Goal: Task Accomplishment & Management: Complete application form

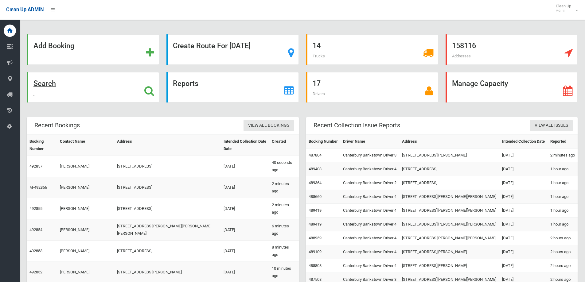
click at [66, 81] on div "Search" at bounding box center [93, 87] width 132 height 30
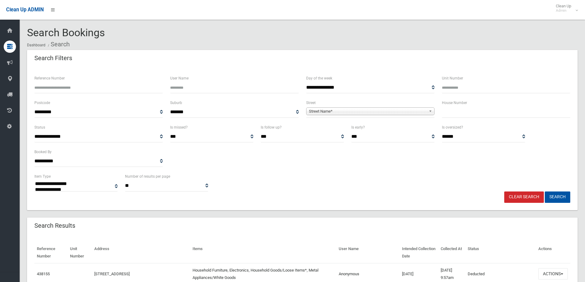
select select
click at [105, 88] on input "Reference Number" at bounding box center [98, 87] width 128 height 11
type input "******"
click at [545, 192] on button "Search" at bounding box center [557, 197] width 25 height 11
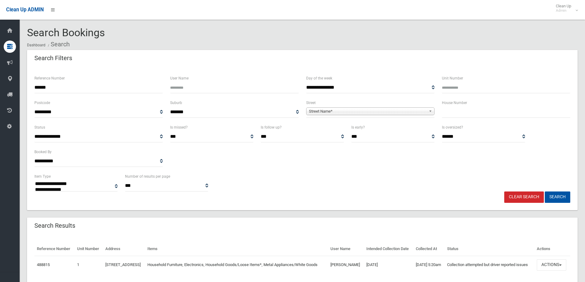
select select
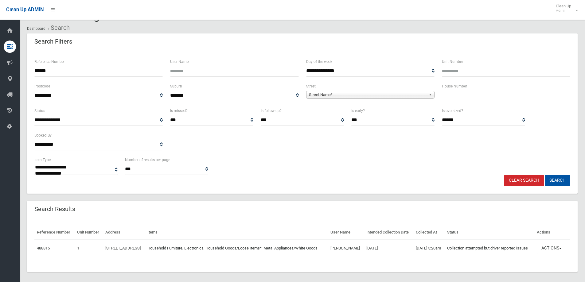
scroll to position [32, 0]
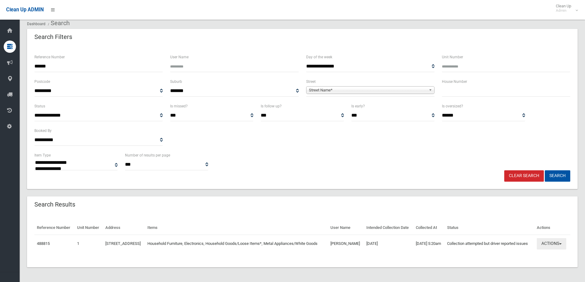
click at [553, 241] on button "Actions" at bounding box center [551, 243] width 29 height 11
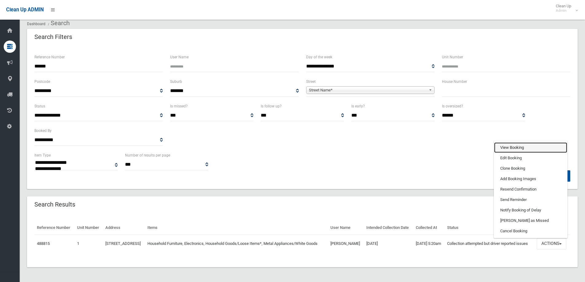
click at [529, 146] on link "View Booking" at bounding box center [530, 148] width 73 height 10
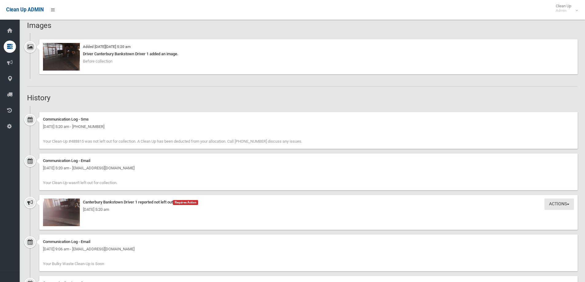
scroll to position [399, 0]
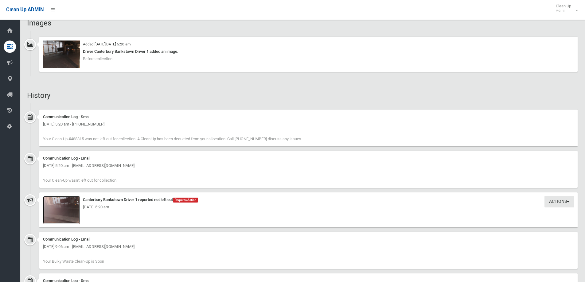
click at [61, 217] on img at bounding box center [61, 210] width 37 height 28
click at [62, 61] on img at bounding box center [61, 55] width 37 height 28
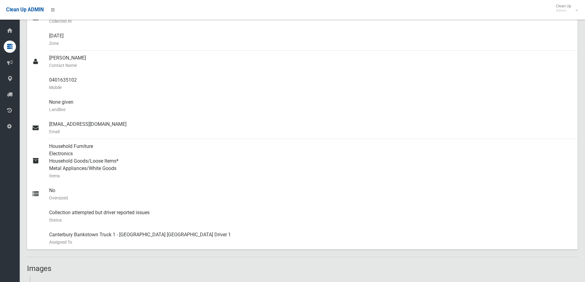
scroll to position [0, 0]
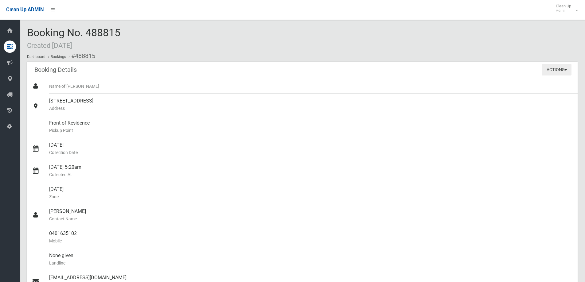
click at [563, 71] on button "Actions" at bounding box center [556, 69] width 29 height 11
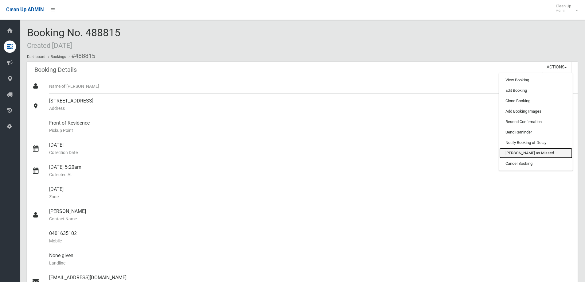
drag, startPoint x: 521, startPoint y: 154, endPoint x: 322, endPoint y: 22, distance: 239.3
click at [521, 154] on link "[PERSON_NAME] as Missed" at bounding box center [535, 153] width 73 height 10
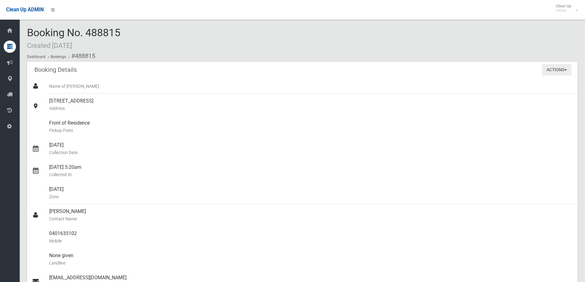
click at [563, 68] on button "Actions" at bounding box center [556, 69] width 29 height 11
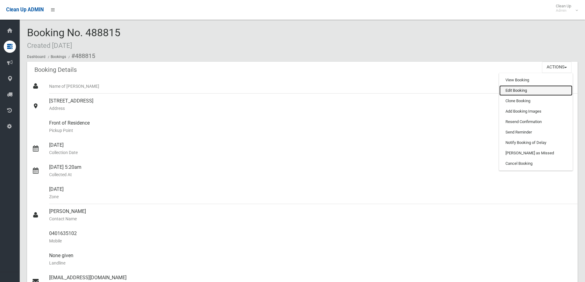
click at [521, 90] on link "Edit Booking" at bounding box center [535, 90] width 73 height 10
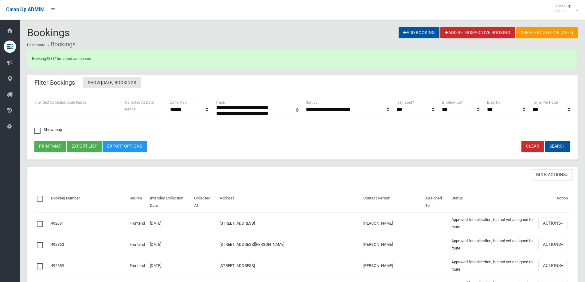
select select
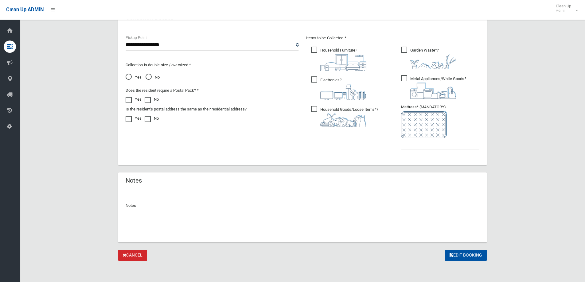
scroll to position [323, 0]
click at [200, 227] on input "text" at bounding box center [303, 222] width 354 height 11
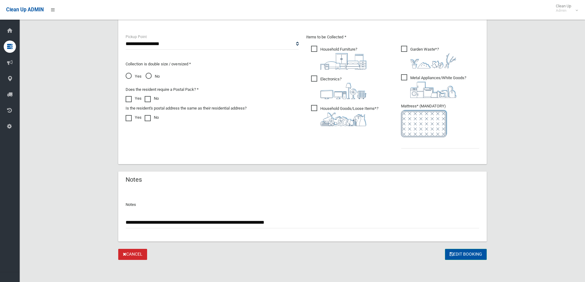
type input "**********"
click at [471, 254] on button "Edit Booking" at bounding box center [466, 254] width 42 height 11
type input "*"
click at [460, 257] on button "Edit Booking" at bounding box center [466, 254] width 42 height 11
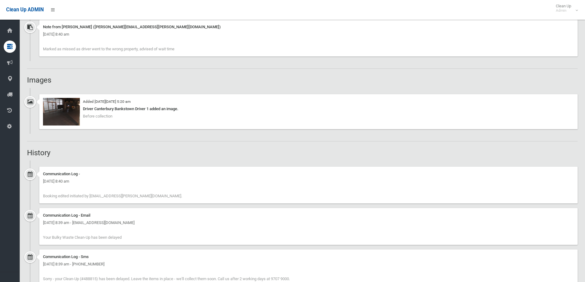
scroll to position [399, 0]
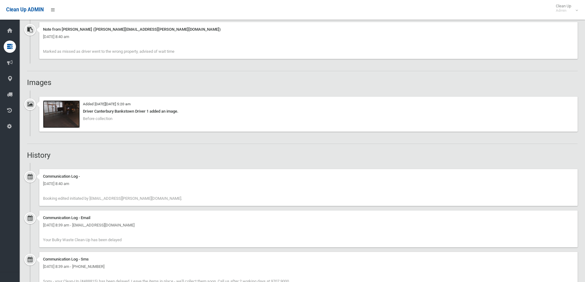
click at [59, 107] on img at bounding box center [61, 114] width 37 height 28
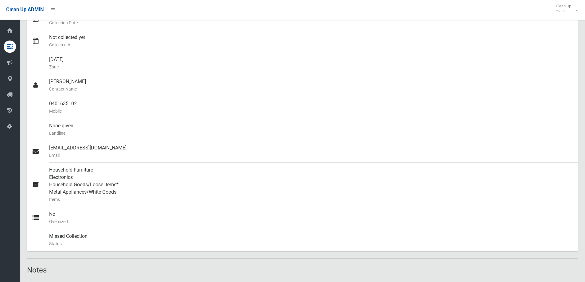
scroll to position [0, 0]
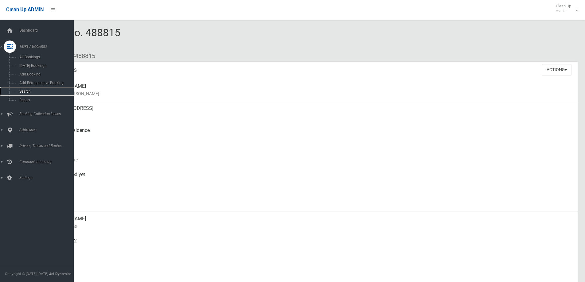
click at [31, 91] on span "Search" at bounding box center [46, 91] width 56 height 4
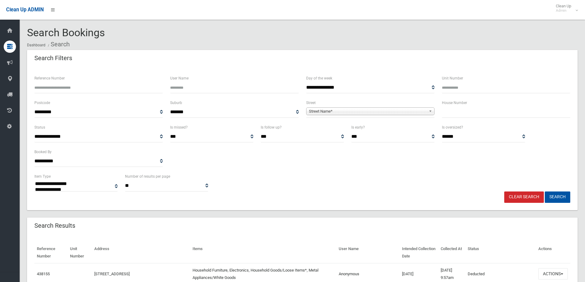
select select
click at [474, 114] on input "text" at bounding box center [506, 112] width 128 height 11
type input "**"
click at [413, 109] on span "Street Name*" at bounding box center [367, 111] width 117 height 7
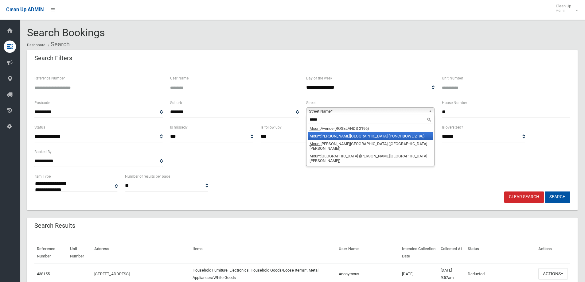
type input "*****"
click at [398, 135] on li "Mount Lewis Avenue (PUNCHBOWL 2196)" at bounding box center [370, 136] width 125 height 8
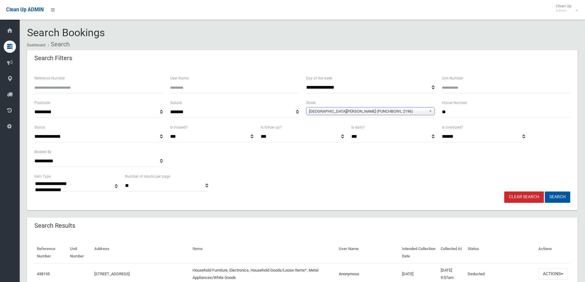
click at [559, 199] on button "Search" at bounding box center [557, 197] width 25 height 11
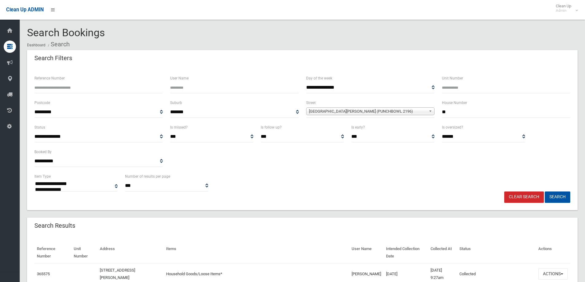
select select
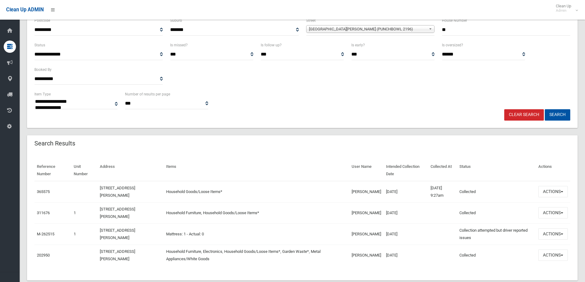
scroll to position [96, 0]
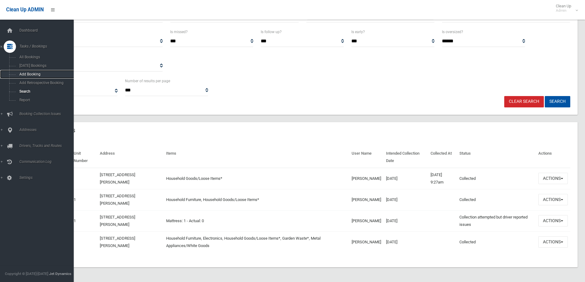
click at [24, 74] on span "Add Booking" at bounding box center [46, 74] width 56 height 4
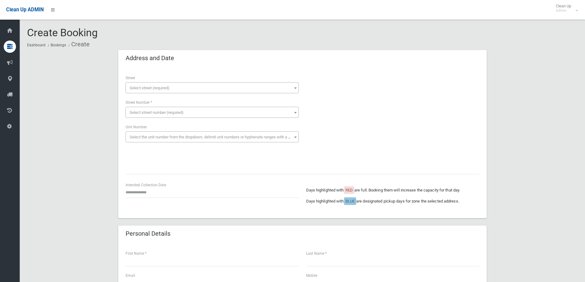
click at [174, 91] on span "Select street (required)" at bounding box center [212, 88] width 170 height 9
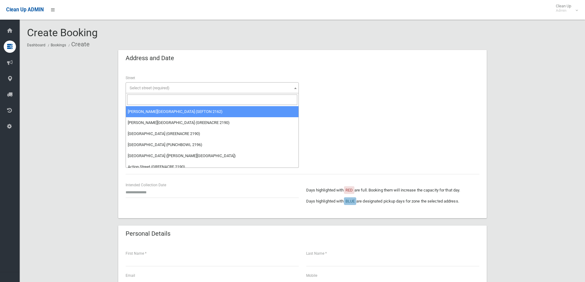
click at [171, 104] on input "search" at bounding box center [212, 100] width 170 height 10
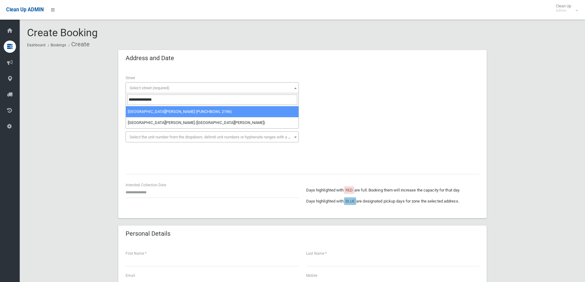
type input "**********"
select select "****"
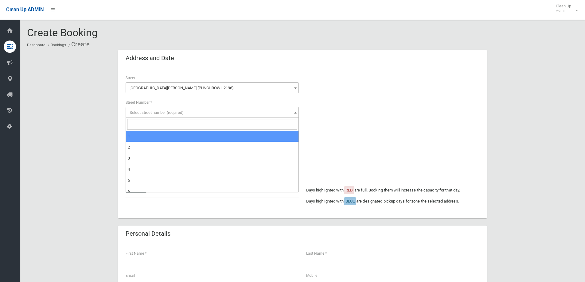
click at [168, 113] on span "Select street number (required)" at bounding box center [157, 112] width 54 height 5
click at [157, 121] on input "search" at bounding box center [212, 124] width 170 height 10
type input "**"
select select "**"
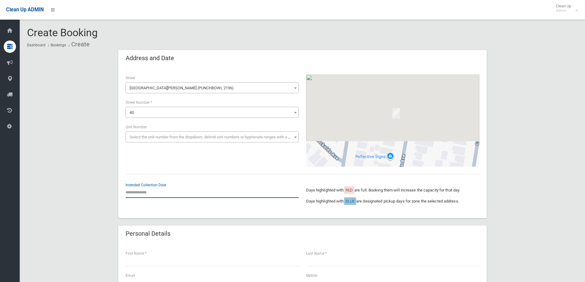
click at [150, 196] on input "text" at bounding box center [212, 192] width 173 height 11
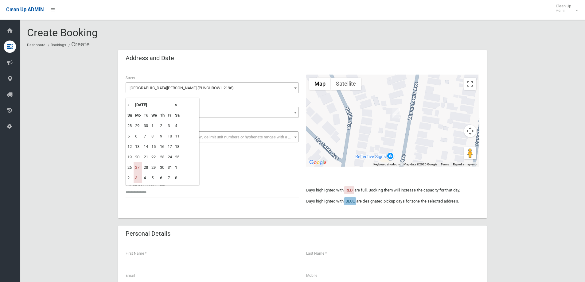
click at [175, 105] on th "»" at bounding box center [178, 105] width 8 height 10
click at [138, 148] on td "10" at bounding box center [138, 147] width 9 height 10
type input "**********"
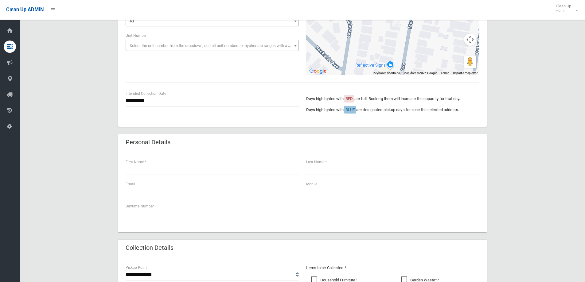
scroll to position [92, 0]
click at [154, 172] on input "text" at bounding box center [212, 168] width 173 height 11
type input "*****"
click at [318, 167] on input "text" at bounding box center [392, 168] width 173 height 11
type input "********"
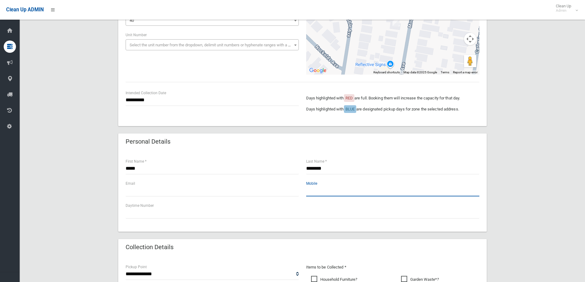
click at [319, 190] on input "text" at bounding box center [392, 190] width 173 height 11
type input "**********"
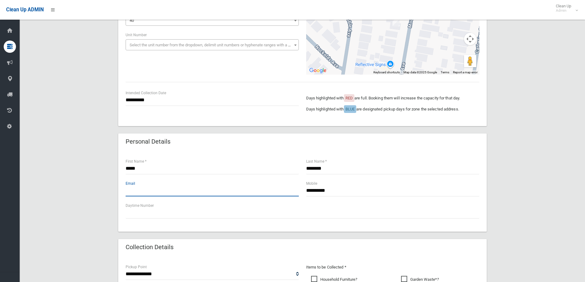
click at [178, 191] on input "text" at bounding box center [212, 190] width 173 height 11
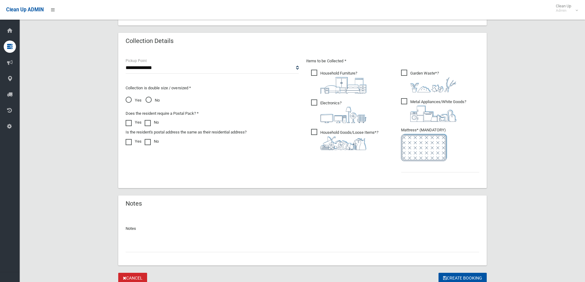
scroll to position [307, 0]
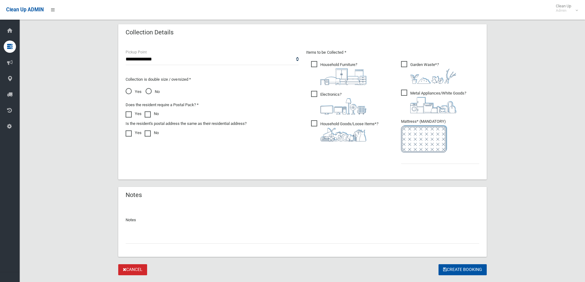
type input "**********"
click at [327, 69] on img at bounding box center [343, 77] width 46 height 17
click at [312, 87] on ul "Household Furniture ?" at bounding box center [347, 103] width 83 height 86
click at [315, 94] on span "Electronics ?" at bounding box center [338, 103] width 55 height 24
click at [314, 125] on span "Household Goods/Loose Items* ?" at bounding box center [344, 130] width 67 height 21
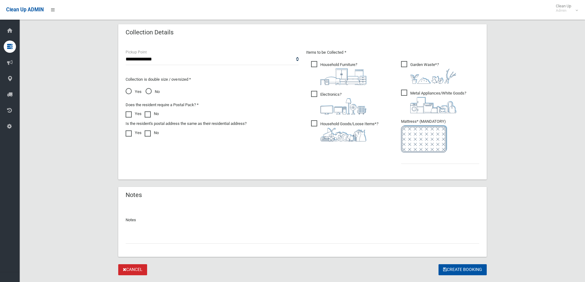
click at [403, 92] on span "Metal Appliances/White Goods ?" at bounding box center [433, 102] width 65 height 24
drag, startPoint x: 403, startPoint y: 62, endPoint x: 400, endPoint y: 62, distance: 3.4
click at [404, 62] on span "Garden Waste* ?" at bounding box center [428, 72] width 55 height 23
click at [237, 58] on select "**********" at bounding box center [212, 59] width 173 height 11
select select "*"
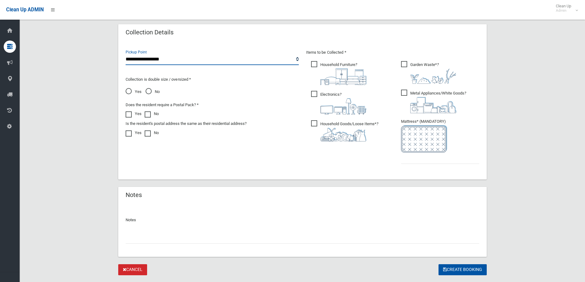
click at [126, 54] on select "**********" at bounding box center [212, 59] width 173 height 11
click at [425, 158] on input "text" at bounding box center [440, 158] width 78 height 11
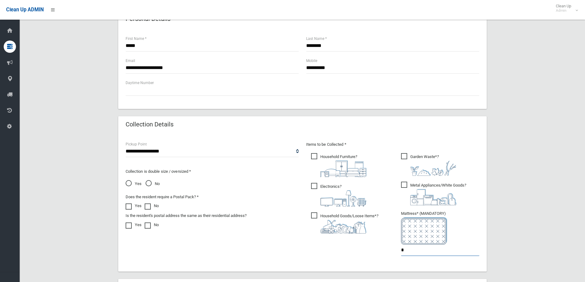
type input "*"
click at [148, 184] on span "No" at bounding box center [153, 183] width 14 height 7
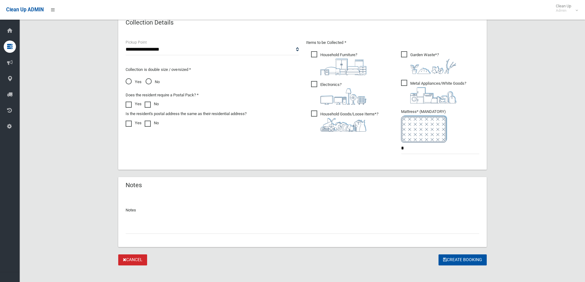
scroll to position [323, 0]
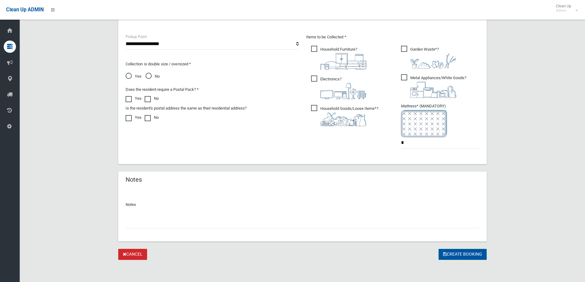
click at [454, 256] on button "Create Booking" at bounding box center [463, 254] width 48 height 11
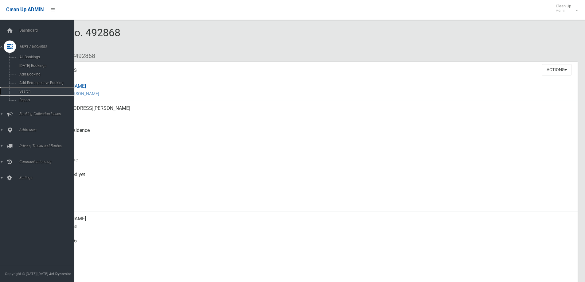
drag, startPoint x: 29, startPoint y: 92, endPoint x: 94, endPoint y: 98, distance: 65.4
click at [29, 92] on span "Search" at bounding box center [46, 91] width 56 height 4
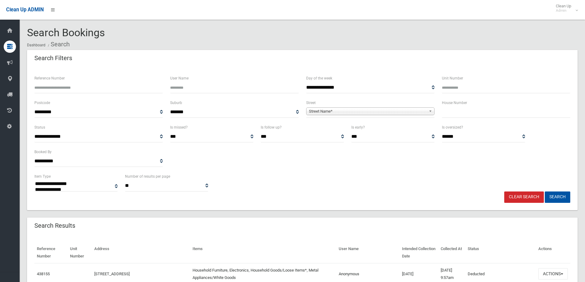
select select
click at [453, 115] on input "text" at bounding box center [506, 112] width 128 height 11
type input "**"
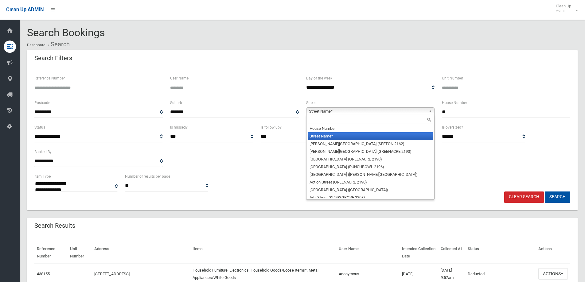
click at [404, 112] on span "Street Name*" at bounding box center [367, 111] width 117 height 7
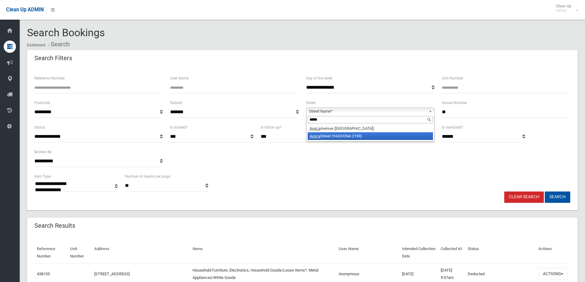
type input "*****"
click at [363, 138] on li "Avoca Street (YAGOONA 2199)" at bounding box center [370, 136] width 125 height 8
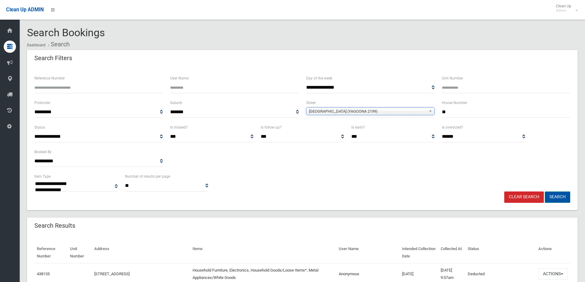
click at [558, 196] on button "Search" at bounding box center [557, 197] width 25 height 11
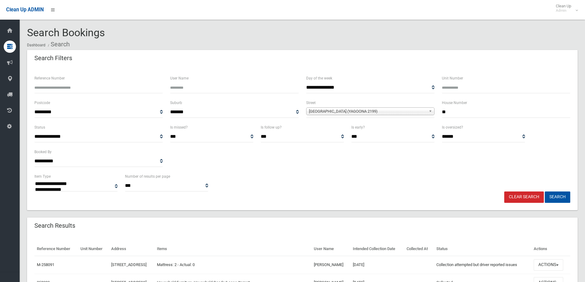
select select
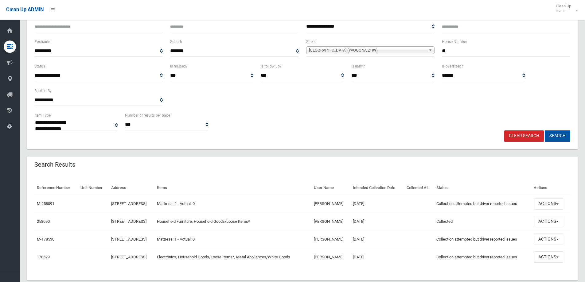
scroll to position [61, 0]
click at [558, 206] on button "Actions" at bounding box center [548, 203] width 29 height 11
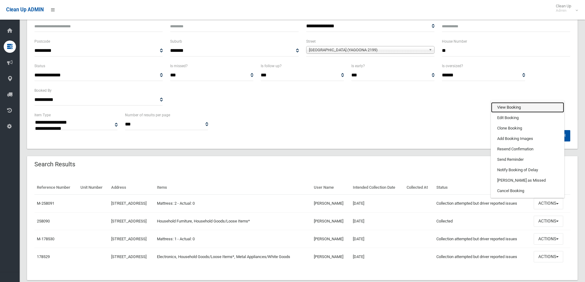
click at [513, 105] on link "View Booking" at bounding box center [527, 107] width 73 height 10
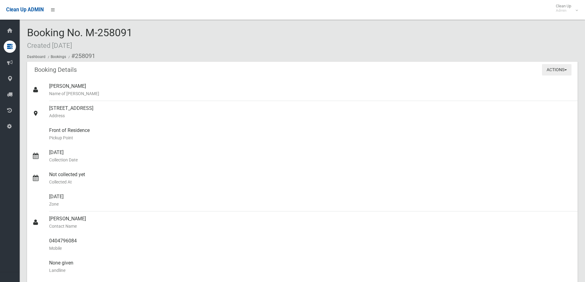
click at [558, 69] on button "Actions" at bounding box center [556, 69] width 29 height 11
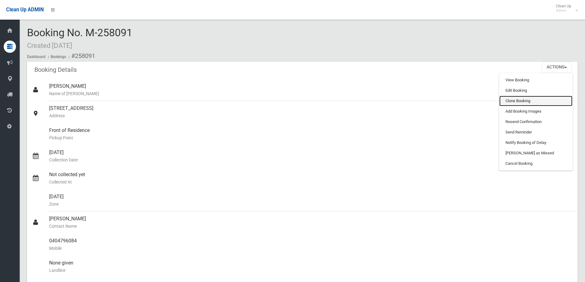
click at [528, 103] on link "Clone Booking" at bounding box center [535, 101] width 73 height 10
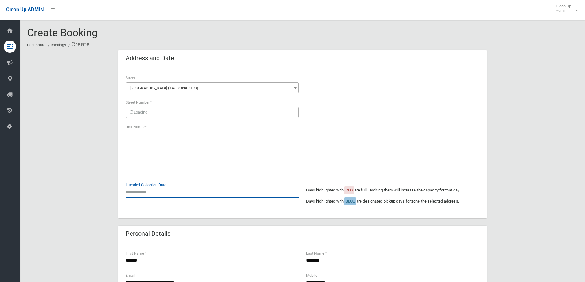
click at [154, 196] on input "text" at bounding box center [212, 192] width 173 height 11
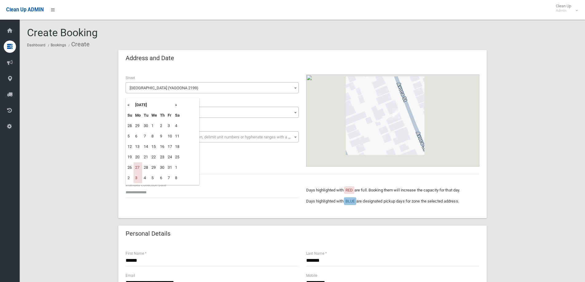
click at [176, 105] on th "»" at bounding box center [178, 105] width 8 height 10
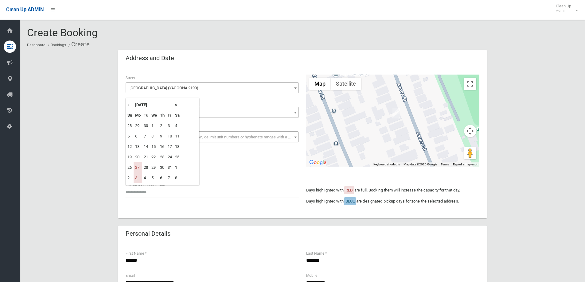
click at [177, 104] on th "»" at bounding box center [178, 105] width 8 height 10
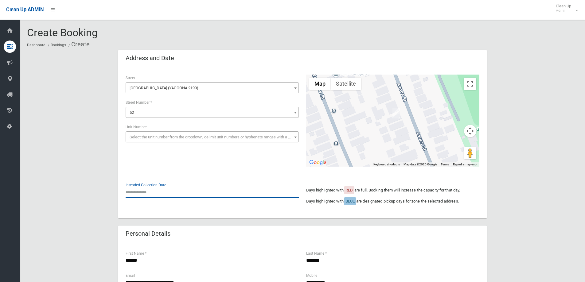
click at [156, 192] on input "text" at bounding box center [212, 192] width 173 height 11
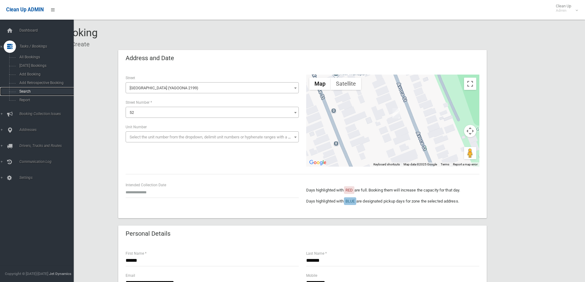
click at [38, 94] on link "Search" at bounding box center [39, 91] width 78 height 9
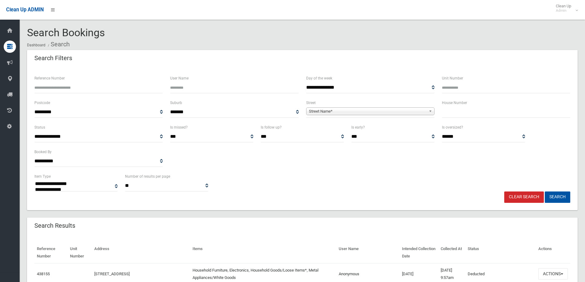
select select
